Goal: Transaction & Acquisition: Purchase product/service

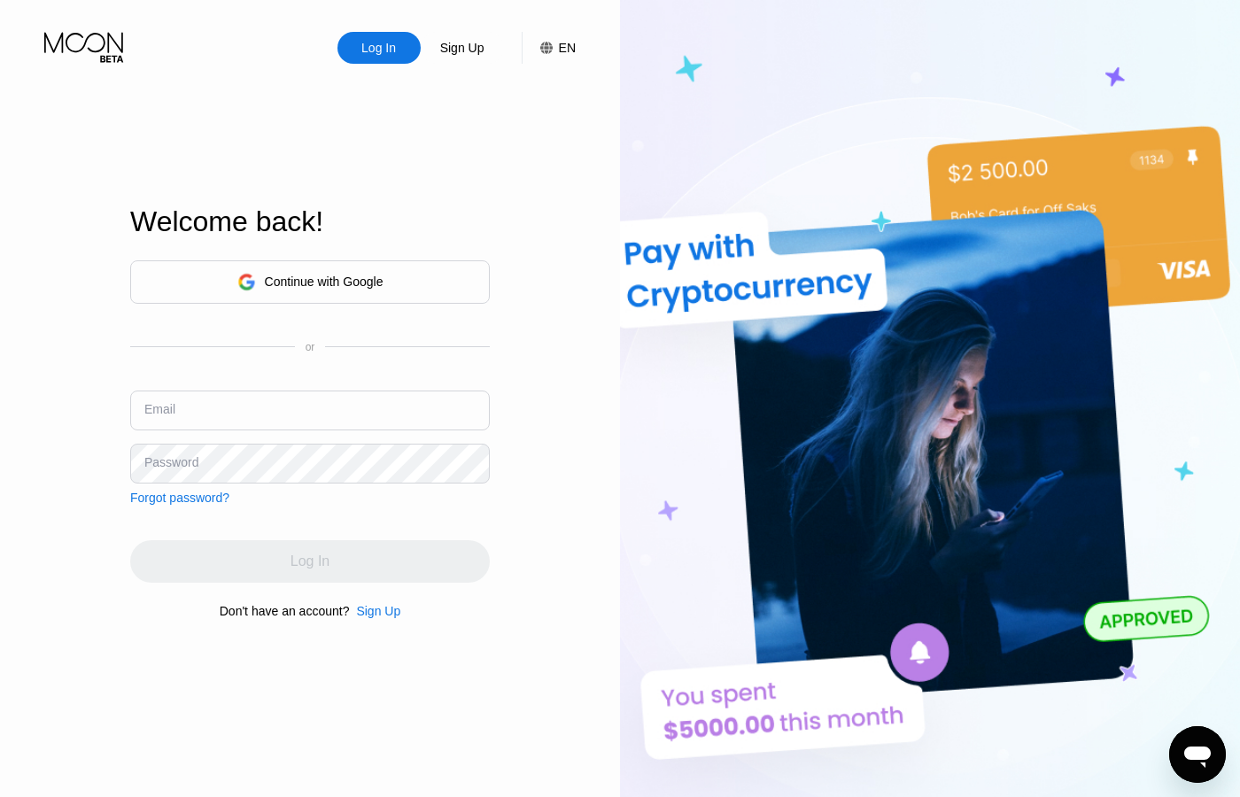
paste input "[PERSON_NAME][EMAIL_ADDRESS][DOMAIN_NAME]"
type input "[PERSON_NAME][EMAIL_ADDRESS][DOMAIN_NAME]"
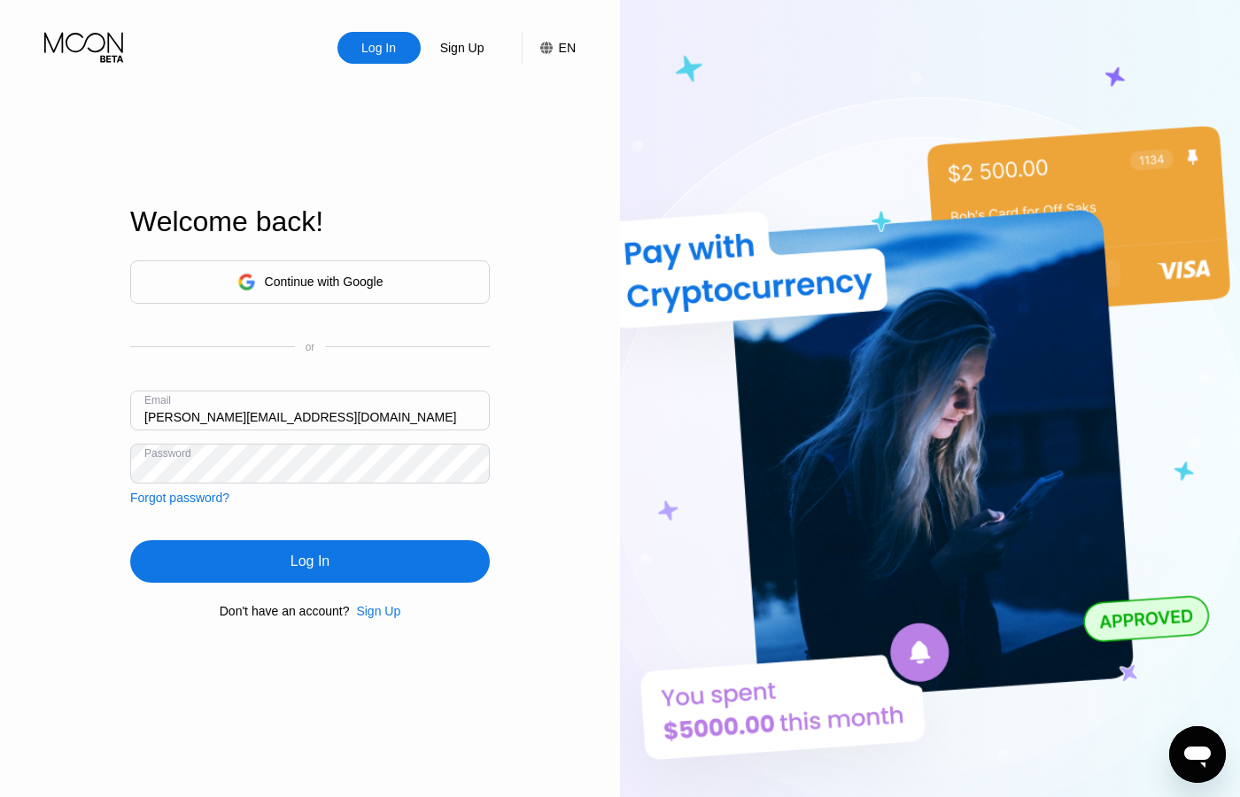
click at [326, 563] on div "Log In" at bounding box center [310, 562] width 39 height 18
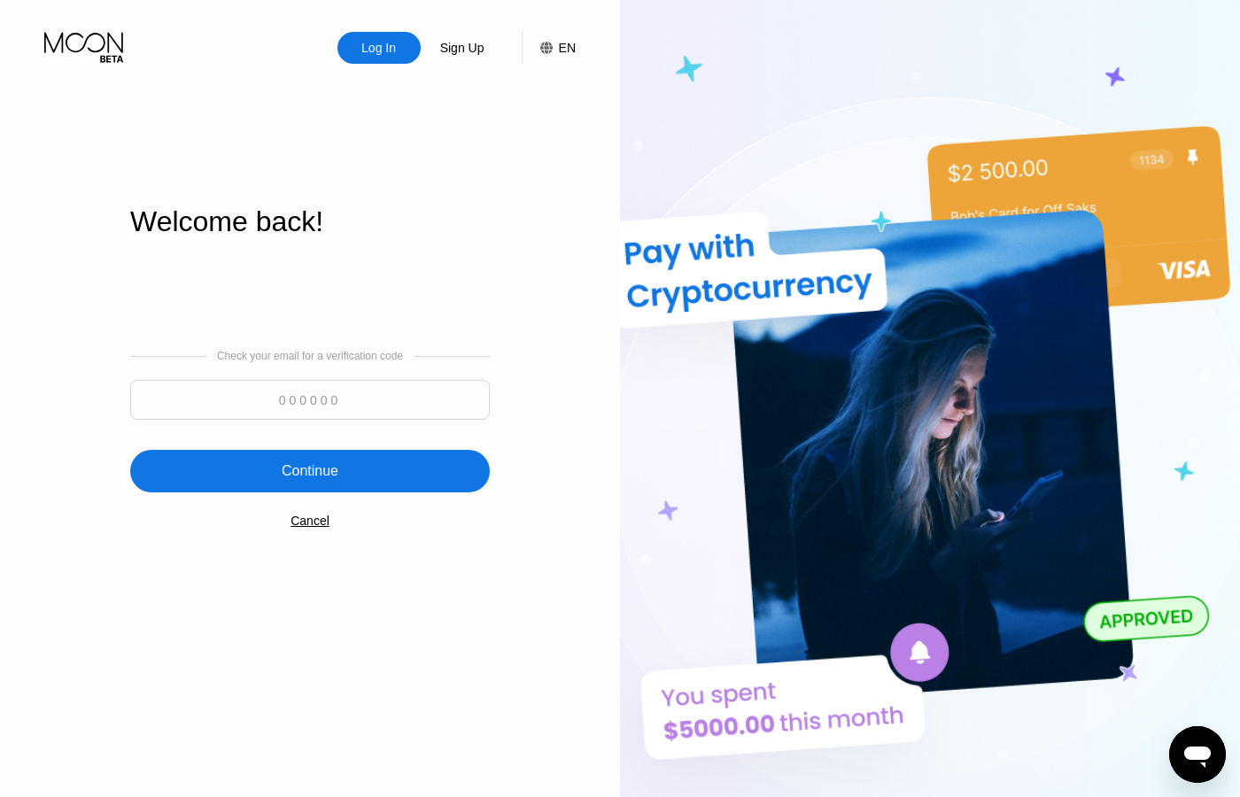
click at [302, 412] on input at bounding box center [310, 400] width 360 height 40
paste input "896265"
type input "896265"
click at [353, 481] on div "Continue" at bounding box center [310, 471] width 360 height 43
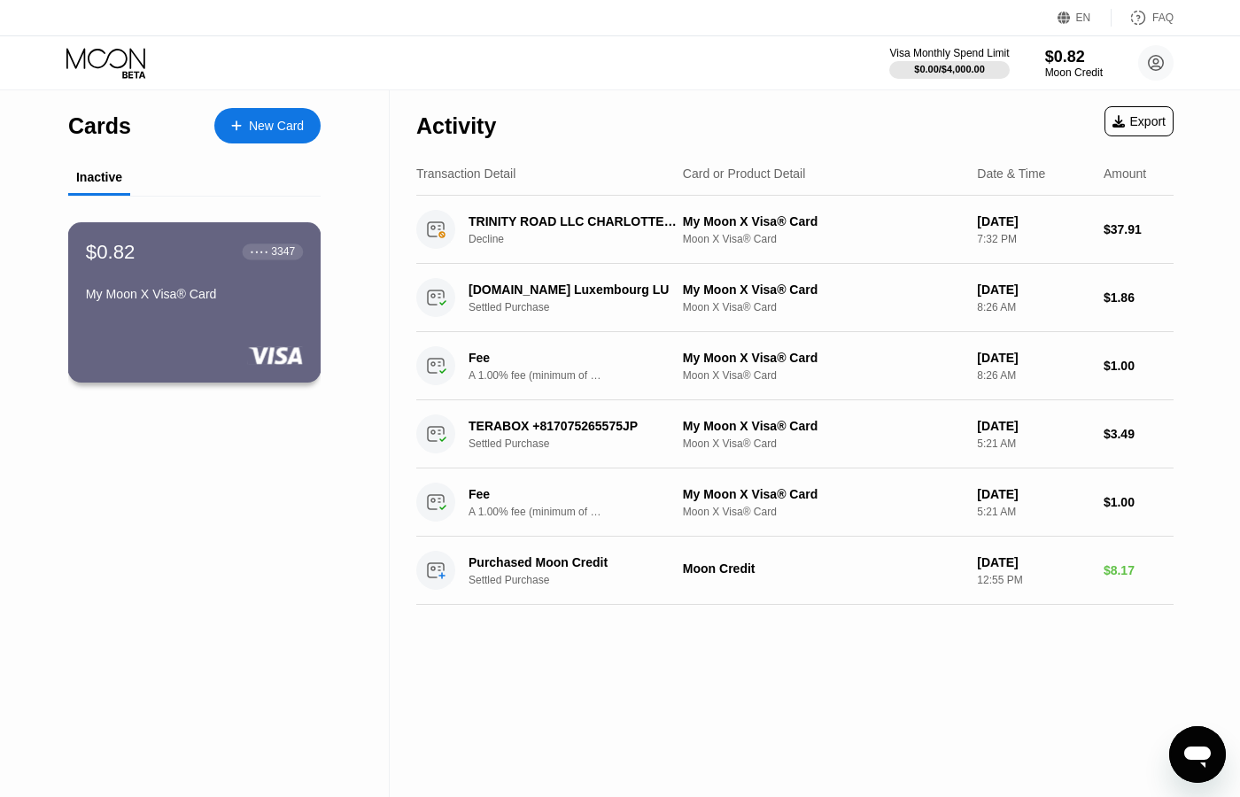
click at [245, 314] on div "$0.82 ● ● ● ● 3347 My Moon X Visa® Card" at bounding box center [194, 302] width 253 height 160
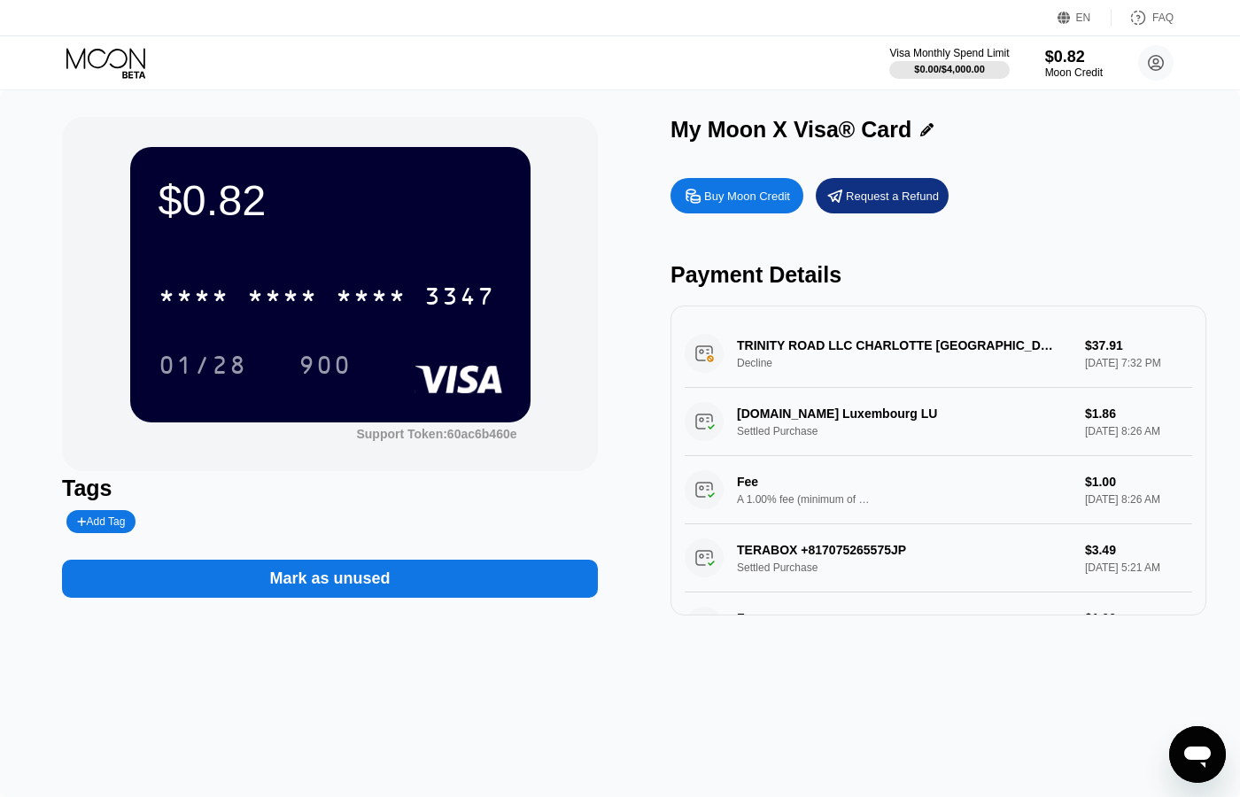
click at [723, 210] on div "Buy Moon Credit" at bounding box center [737, 195] width 133 height 35
type input "0"
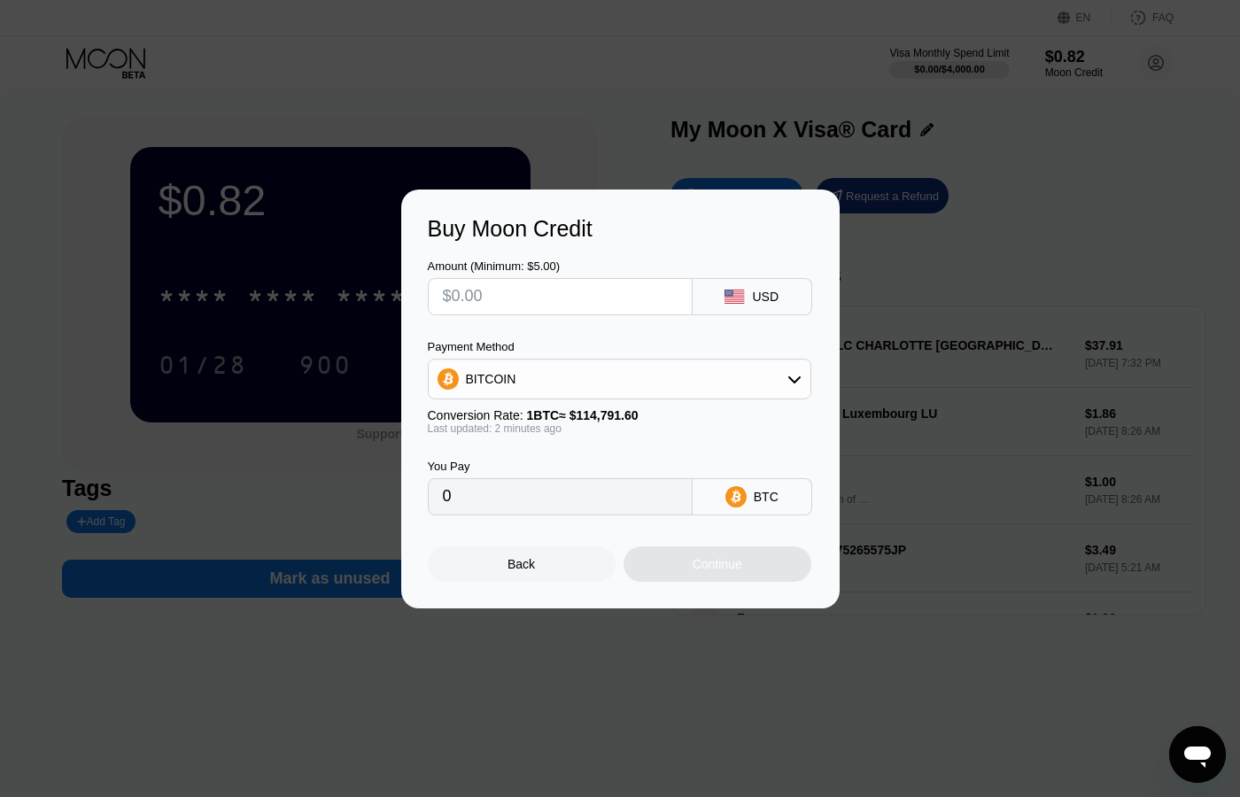
click at [647, 306] on input "text" at bounding box center [560, 296] width 235 height 35
type input "$5"
type input "0.00004356"
type input "$5"
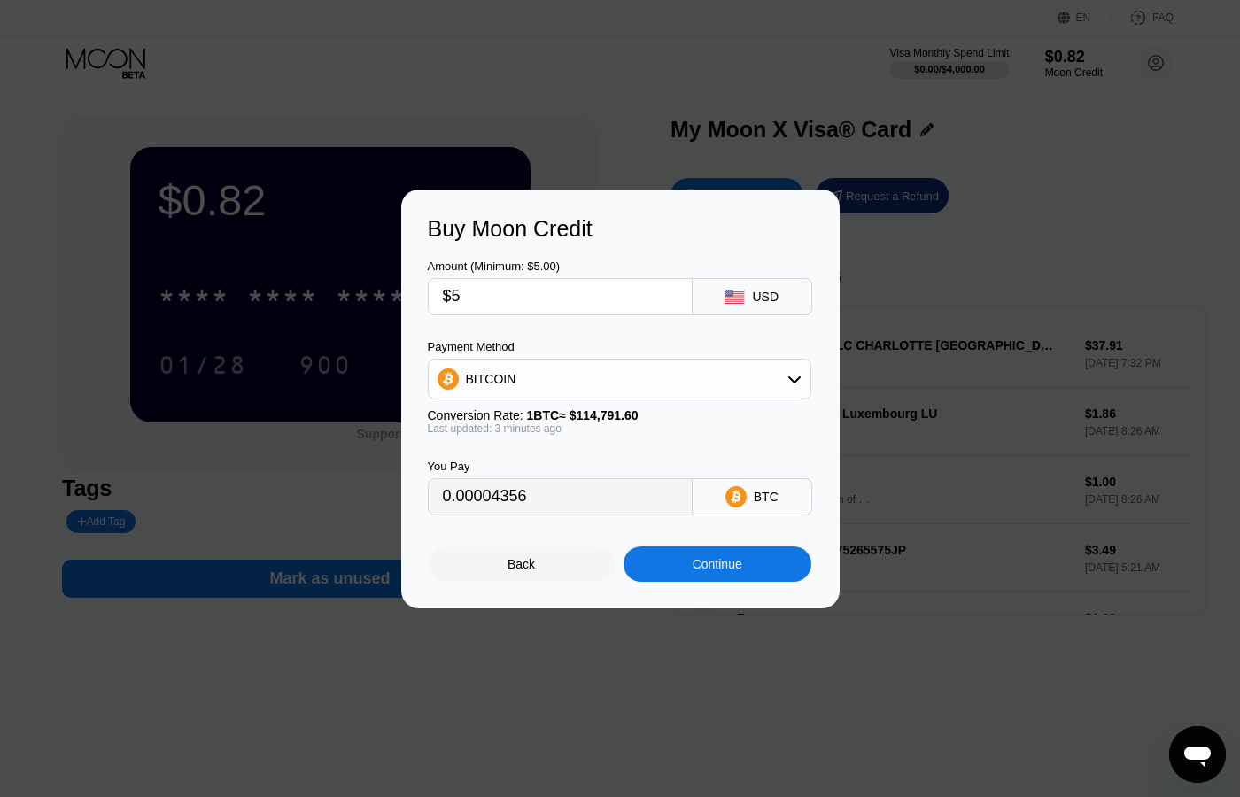
type input "0.00004355"
click at [539, 289] on input "$5" at bounding box center [560, 296] width 235 height 35
type input "0"
click at [600, 300] on input "text" at bounding box center [560, 296] width 235 height 35
type input "$8"
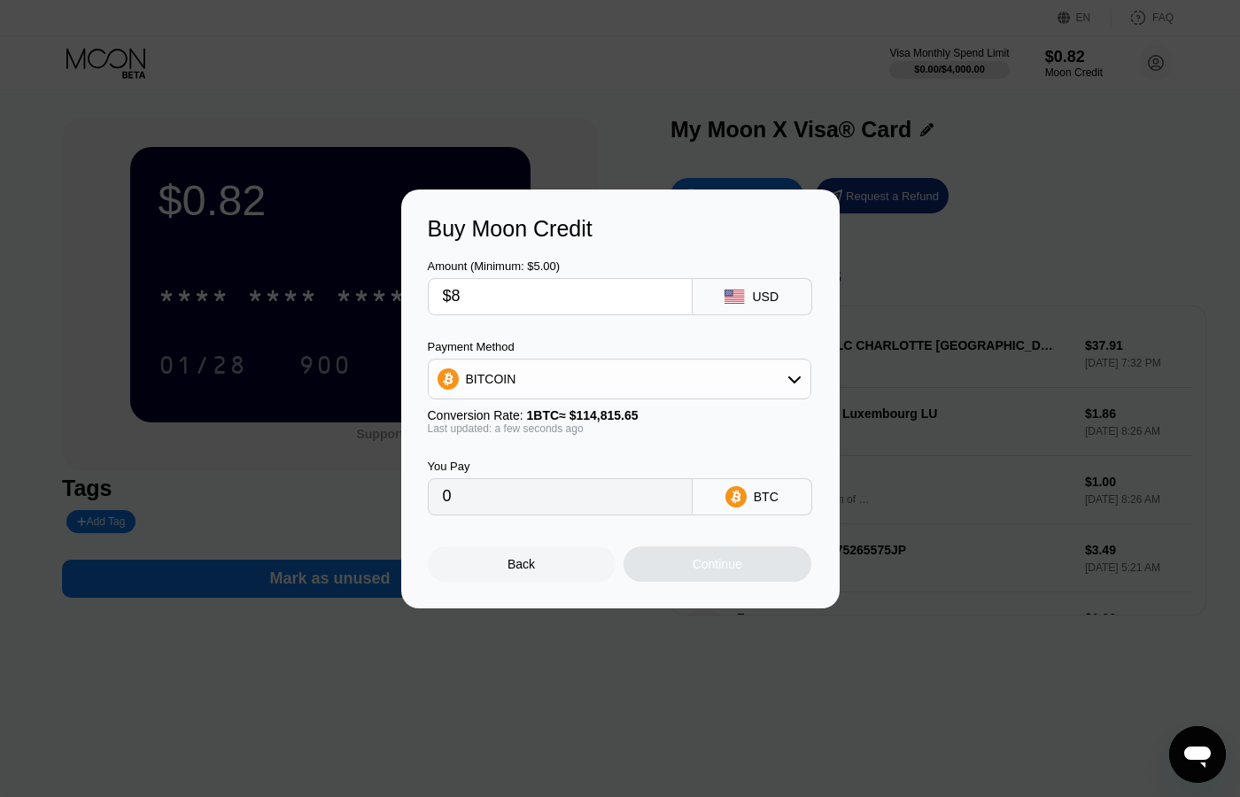
type input "0.00006968"
type input "0"
type input "$9"
type input "0.00007839"
type input "$9"
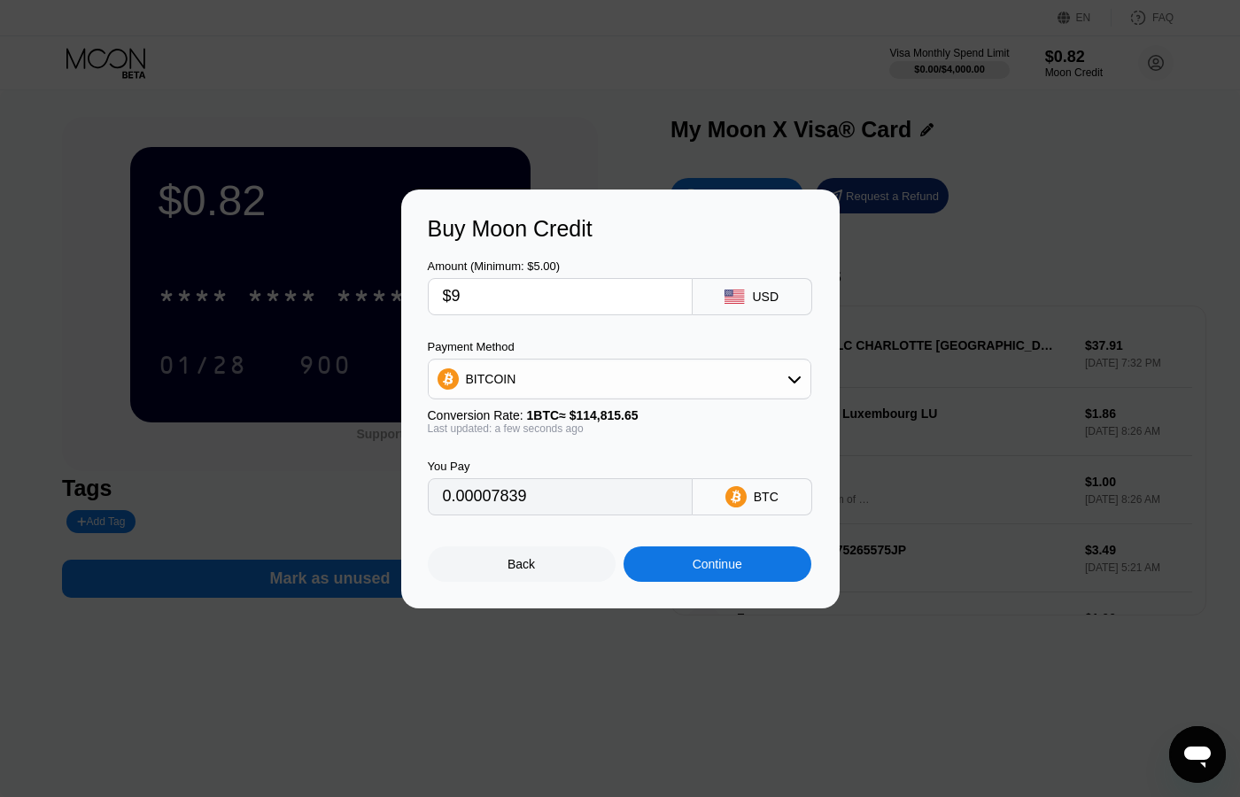
click at [761, 285] on div "USD" at bounding box center [753, 296] width 120 height 37
click at [767, 299] on div "USD" at bounding box center [765, 297] width 27 height 14
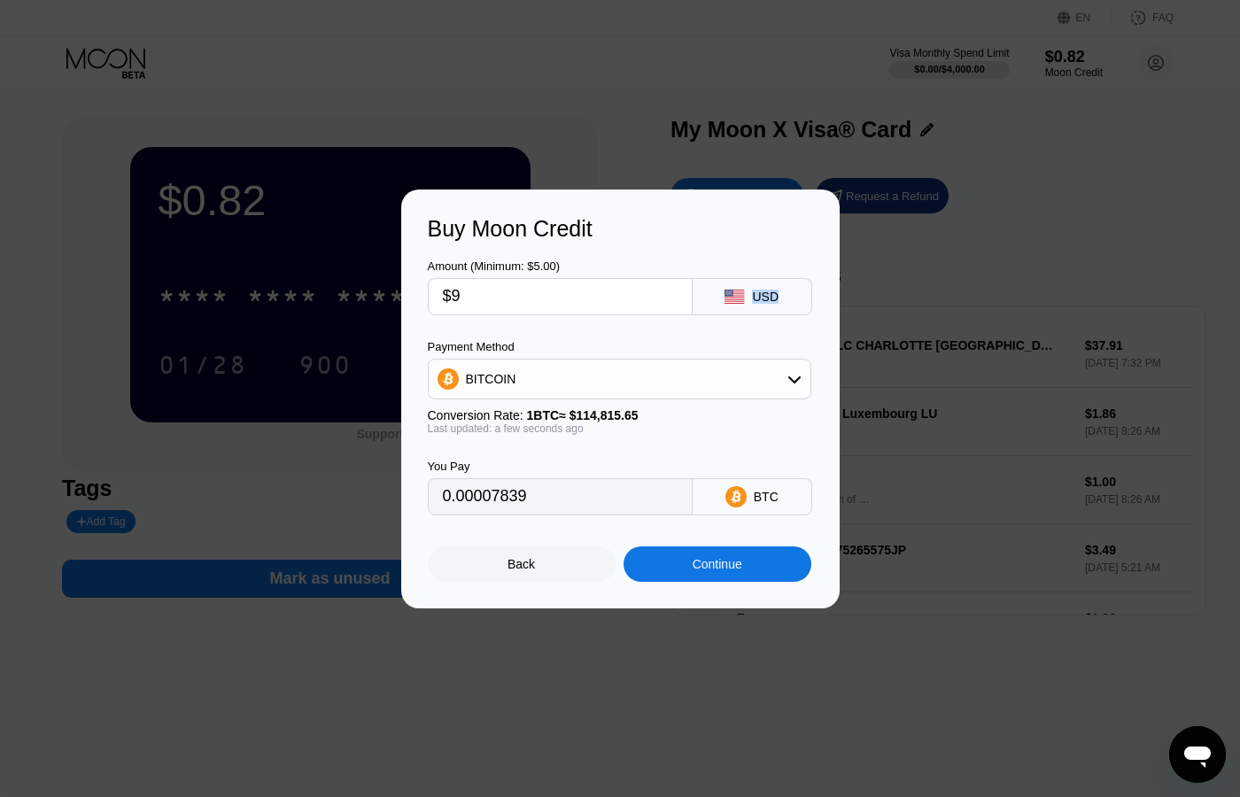
click at [767, 299] on div "USD" at bounding box center [765, 297] width 27 height 14
click at [709, 560] on div "Continue" at bounding box center [718, 564] width 50 height 14
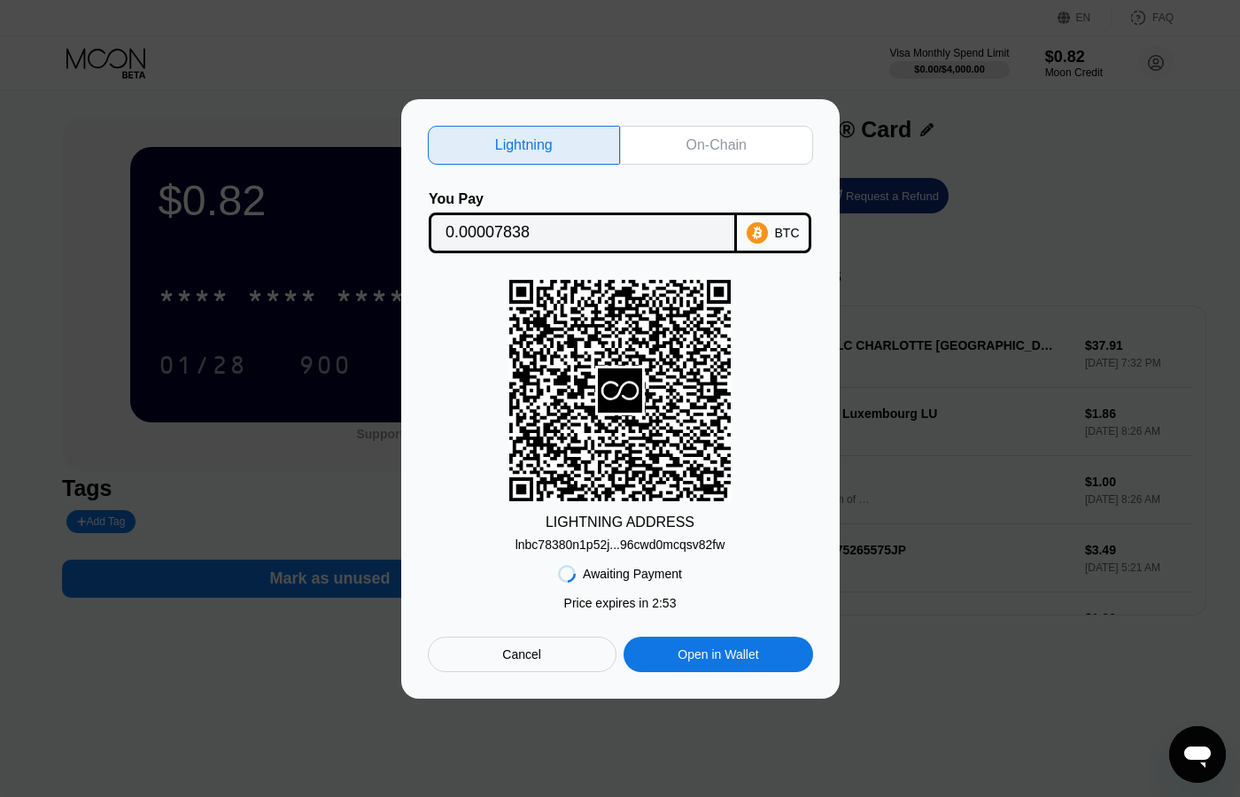
click at [697, 127] on div "On-Chain" at bounding box center [716, 145] width 193 height 39
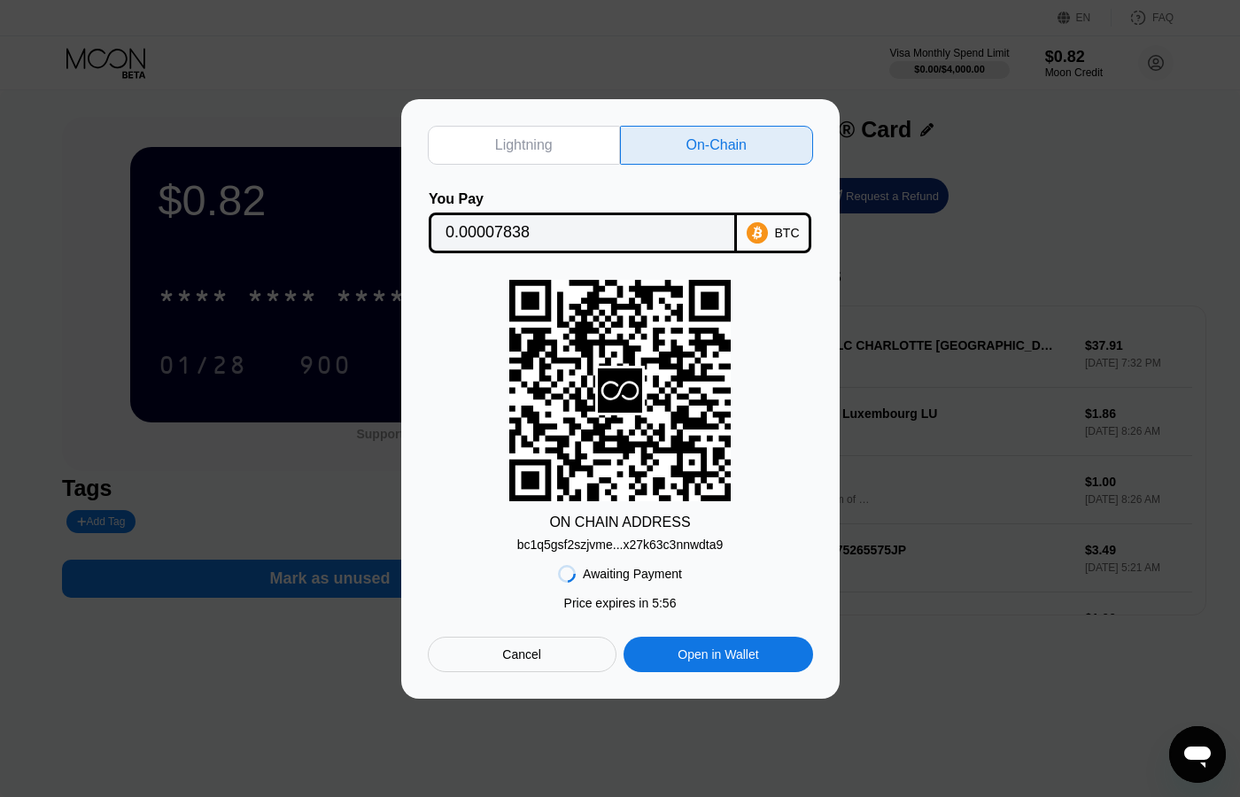
click at [544, 224] on input "0.00007838" at bounding box center [583, 232] width 275 height 35
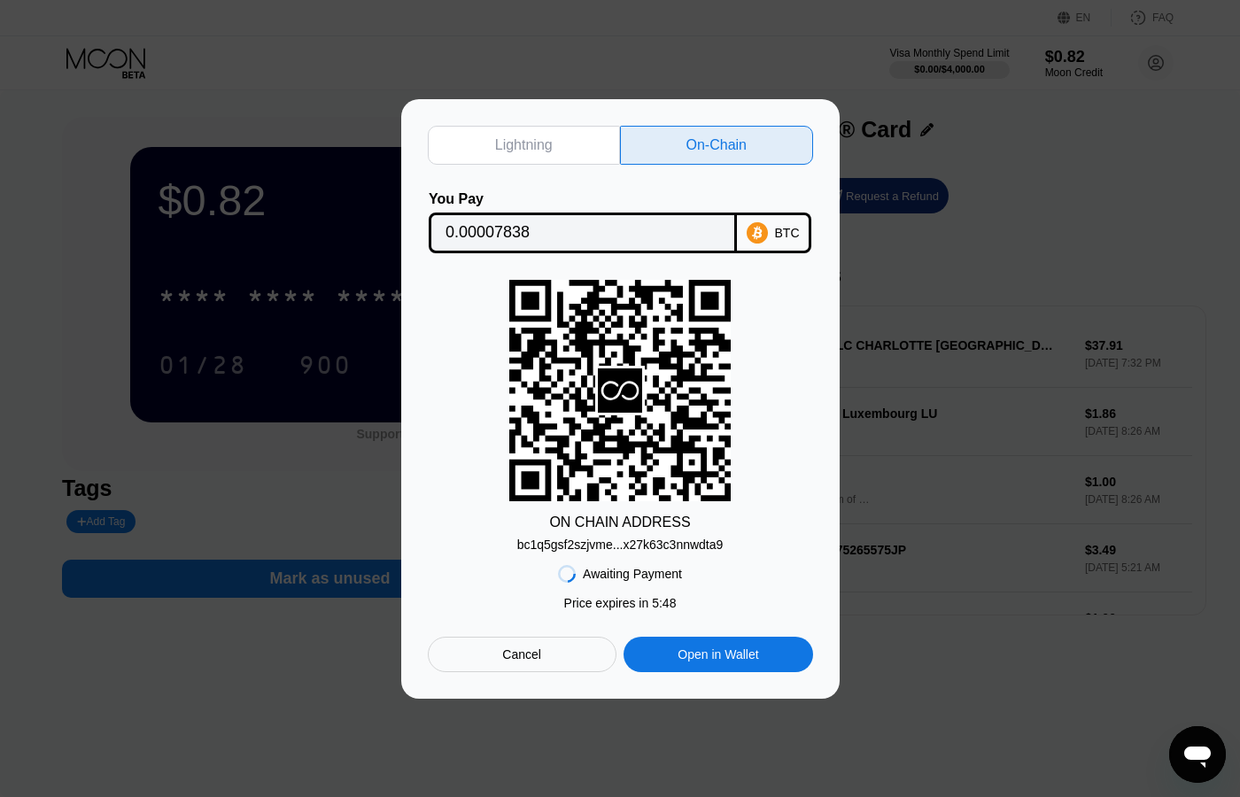
click at [543, 763] on div at bounding box center [620, 398] width 1240 height 797
click at [637, 543] on div "bc1q5gsf2szjvme...x27k63c3nnwdta9" at bounding box center [620, 545] width 206 height 14
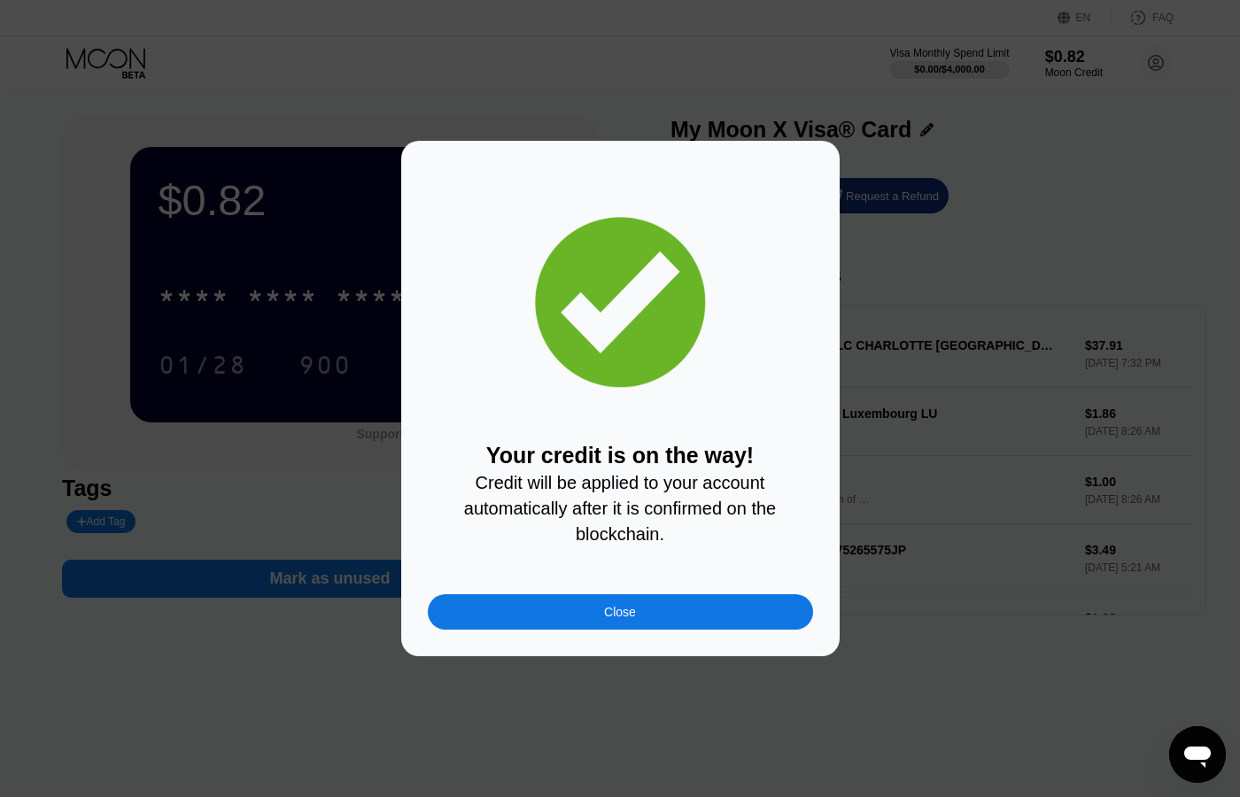
click at [577, 610] on div "Close" at bounding box center [620, 611] width 385 height 35
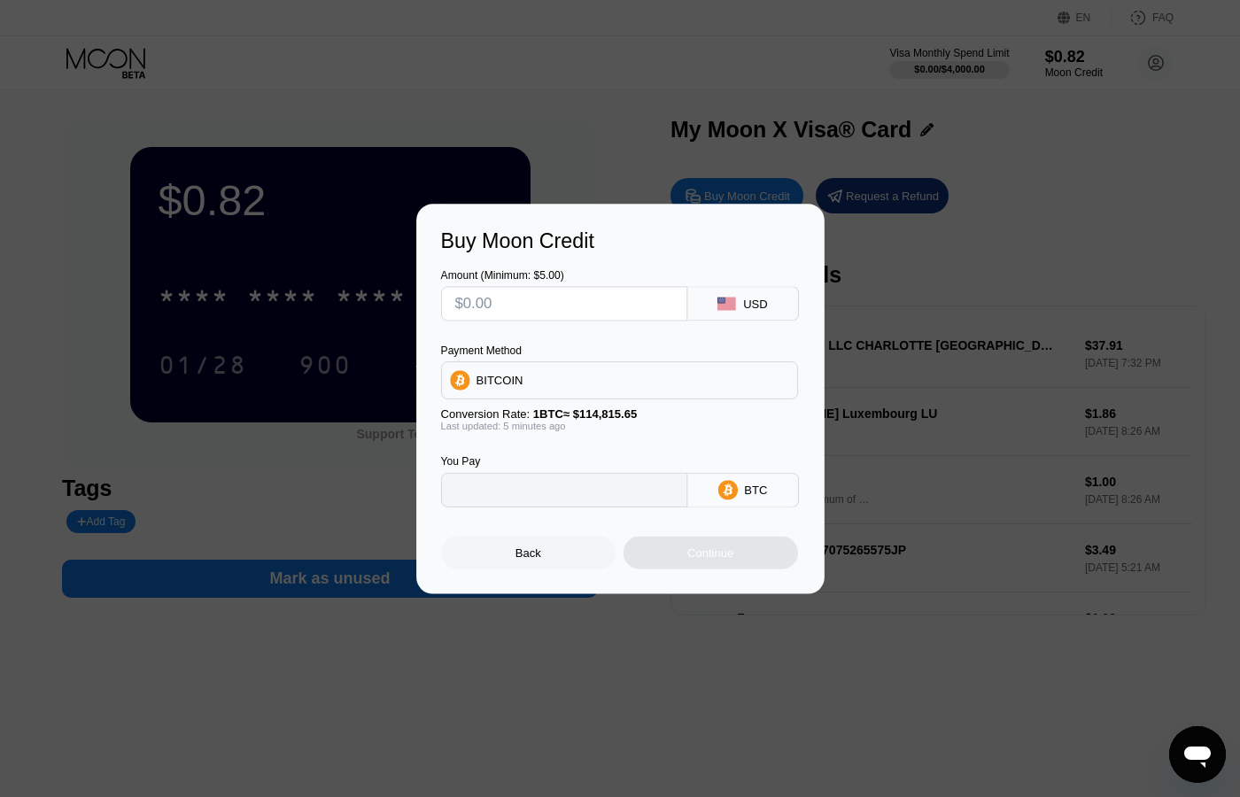
type input "0"
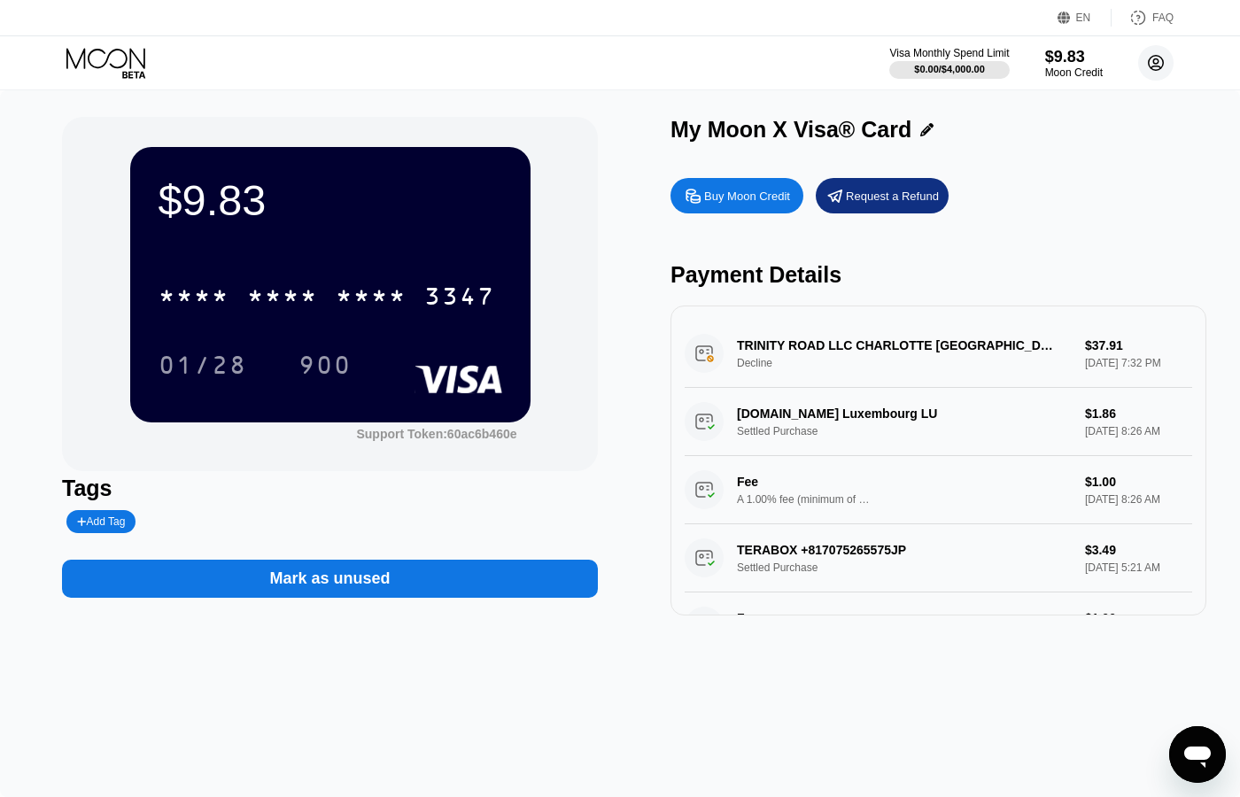
click at [1160, 68] on icon at bounding box center [1157, 63] width 10 height 10
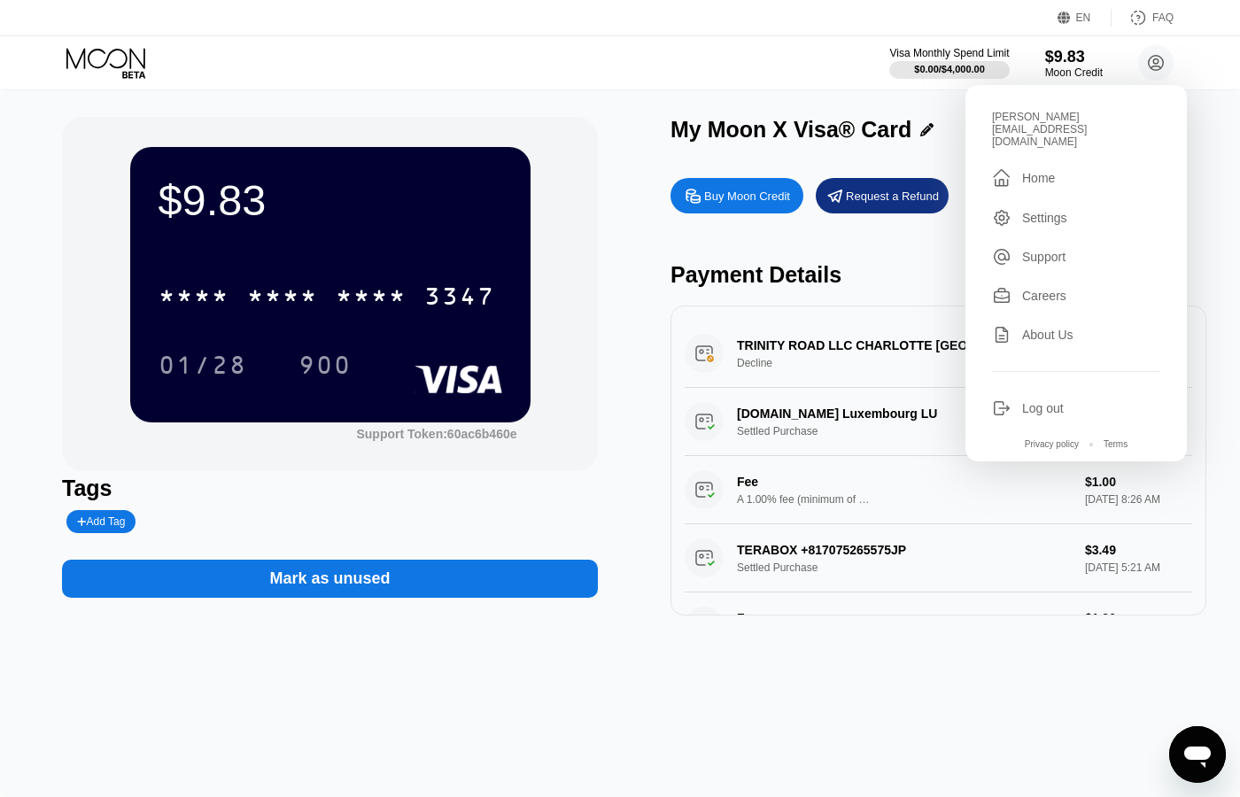
click at [1065, 399] on div "Log out" at bounding box center [1076, 408] width 168 height 19
click at [1060, 401] on div "Log out" at bounding box center [1043, 408] width 42 height 14
click at [1048, 401] on div "Log out" at bounding box center [1043, 408] width 42 height 14
